Goal: Transaction & Acquisition: Subscribe to service/newsletter

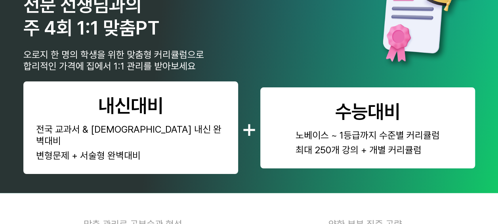
scroll to position [476, 0]
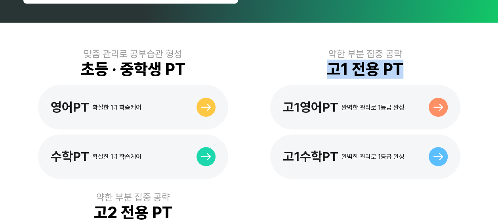
drag, startPoint x: 379, startPoint y: 59, endPoint x: 402, endPoint y: 59, distance: 23.0
click at [402, 59] on div "고1 전용 PT" at bounding box center [365, 68] width 77 height 19
click at [404, 59] on div "약한 부분 집중 공략 고1 전용 PT 고1영어PT 완벽한 관리로 1등급 완성 고1수학PT 완벽한 관리로 1등급 완성" at bounding box center [366, 113] width 220 height 130
click at [409, 59] on div "약한 부분 집중 공략 고1 전용 PT 고1영어PT 완벽한 관리로 1등급 완성 고1수학PT 완벽한 관리로 1등급 완성" at bounding box center [366, 113] width 220 height 130
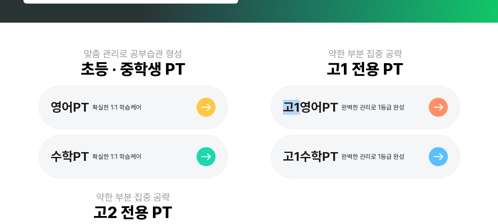
drag, startPoint x: 309, startPoint y: 58, endPoint x: 304, endPoint y: 58, distance: 5.6
click at [304, 58] on div "약한 부분 집중 공략 고1 전용 PT 고1영어PT 완벽한 관리로 1등급 완성 고1수학PT 완벽한 관리로 1등급 완성" at bounding box center [366, 113] width 220 height 130
drag, startPoint x: 304, startPoint y: 58, endPoint x: 314, endPoint y: 52, distance: 11.8
click at [304, 57] on div "약한 부분 집중 공략 고1 전용 PT 고1영어PT 완벽한 관리로 1등급 완성 고1수학PT 완벽한 관리로 1등급 완성" at bounding box center [366, 113] width 220 height 130
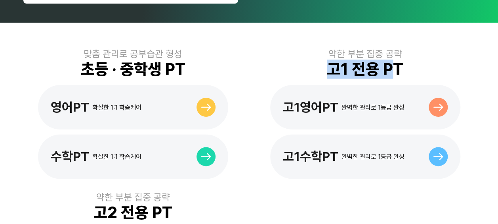
drag, startPoint x: 314, startPoint y: 52, endPoint x: 394, endPoint y: 54, distance: 80.1
click at [394, 54] on div "약한 부분 집중 공략 고1 전용 PT 고1영어PT 완벽한 관리로 1등급 완성 고1수학PT 완벽한 관리로 1등급 완성" at bounding box center [366, 113] width 220 height 130
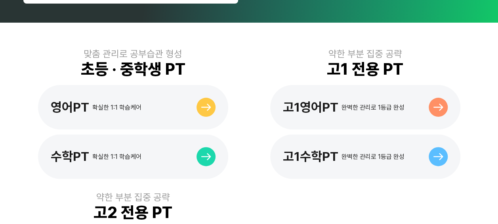
drag, startPoint x: 394, startPoint y: 54, endPoint x: 399, endPoint y: 54, distance: 5.2
click at [399, 59] on div "고1 전용 PT" at bounding box center [365, 68] width 77 height 19
drag, startPoint x: 344, startPoint y: 54, endPoint x: 317, endPoint y: 54, distance: 27.0
click at [344, 59] on div "고1 전용 PT" at bounding box center [365, 68] width 77 height 19
drag, startPoint x: 305, startPoint y: 56, endPoint x: 399, endPoint y: 57, distance: 94.0
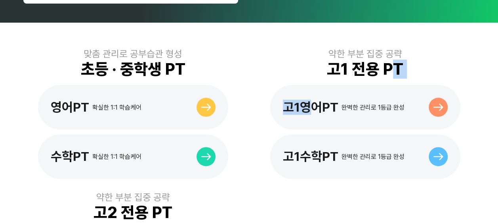
click at [397, 57] on div "약한 부분 집중 공략 고1 전용 PT 고1영어PT 완벽한 관리로 1등급 완성 고1수학PT 완벽한 관리로 1등급 완성" at bounding box center [366, 113] width 220 height 130
click at [399, 59] on div "고1 전용 PT" at bounding box center [365, 68] width 77 height 19
click at [411, 57] on div "약한 부분 집중 공략 고1 전용 PT 고1영어PT 완벽한 관리로 1등급 완성 고1수학PT 완벽한 관리로 1등급 완성" at bounding box center [366, 113] width 220 height 130
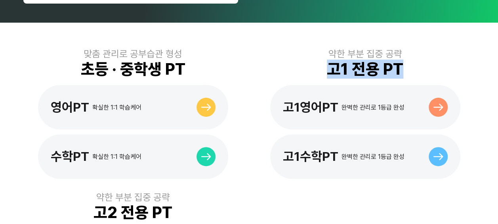
drag, startPoint x: 409, startPoint y: 57, endPoint x: 316, endPoint y: 61, distance: 92.4
click at [316, 61] on div "약한 부분 집중 공략 고1 전용 PT 고1영어PT 완벽한 관리로 1등급 완성 고1수학PT 완벽한 관리로 1등급 완성" at bounding box center [366, 113] width 220 height 130
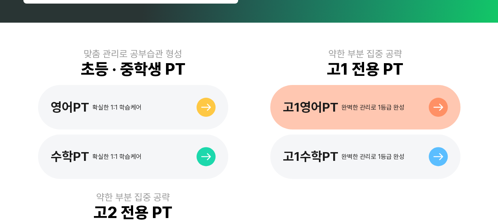
click at [362, 104] on div "고1영어PT 완벽한 관리로 1등급 완성" at bounding box center [365, 107] width 190 height 44
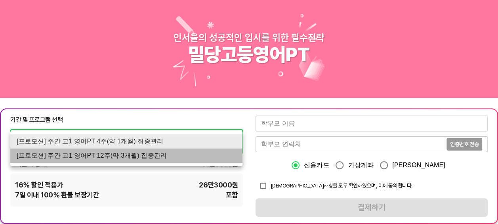
click at [132, 154] on li "[프로모션] 주간 고1 영어PT 12주(약 3개월) 집중관리" at bounding box center [126, 155] width 232 height 14
type input "1527"
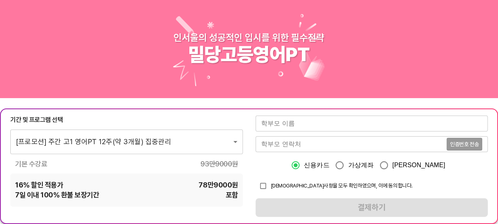
drag, startPoint x: 59, startPoint y: 63, endPoint x: 453, endPoint y: 2, distance: 398.3
click at [61, 63] on div "인서울의 성공적인 입시를 위한 필수전략 밀당고등영어PT" at bounding box center [249, 49] width 498 height 98
